Goal: Find specific page/section: Find specific page/section

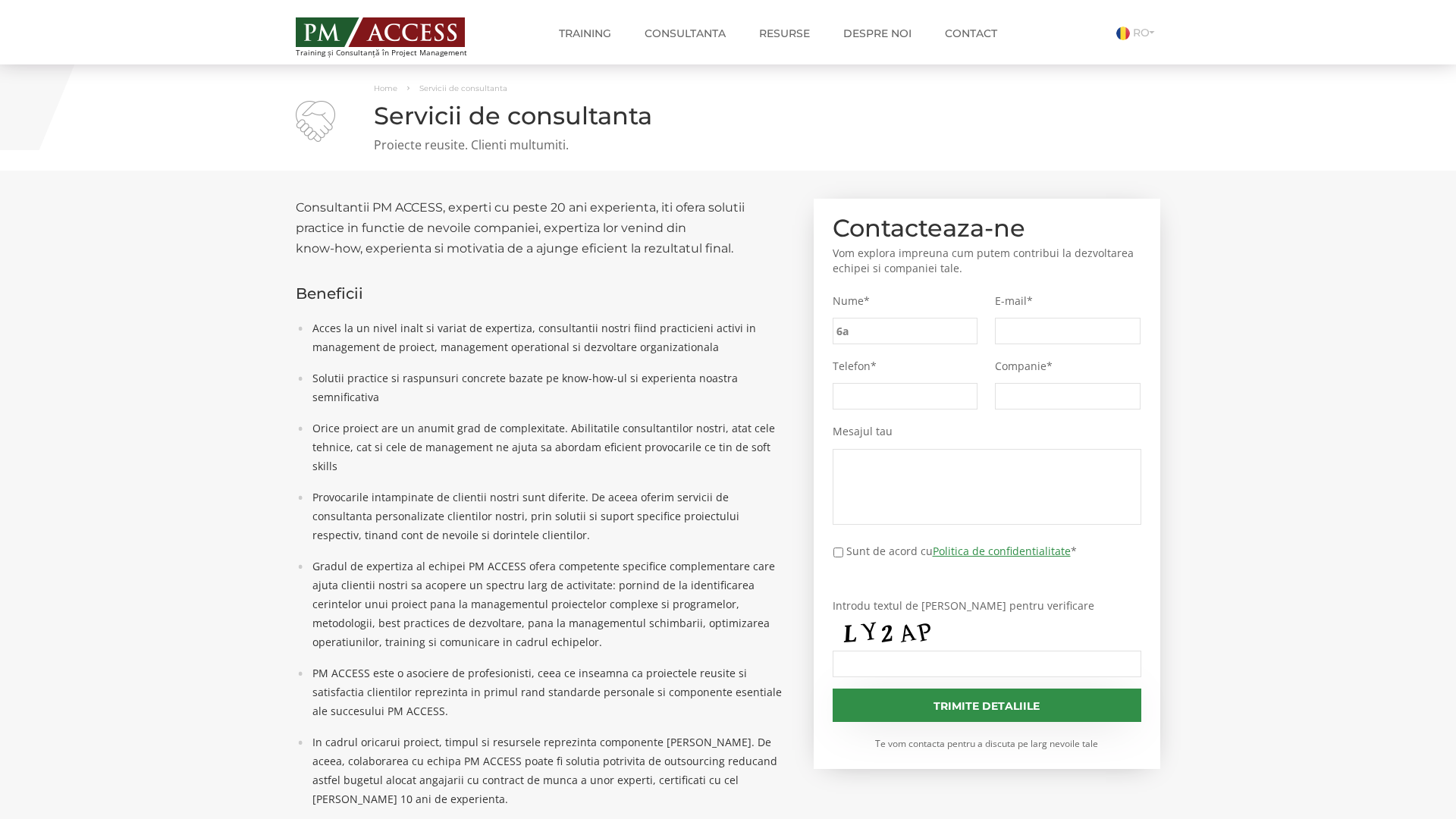
type input "6aa"
type input "50f"
type input "61f"
type input "4ab"
